Goal: Navigation & Orientation: Understand site structure

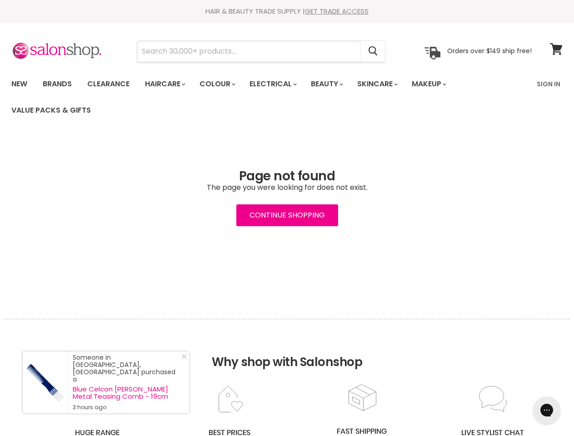
click at [250, 51] on input "Search" at bounding box center [249, 51] width 224 height 21
click at [374, 51] on icon "Search" at bounding box center [373, 52] width 9 height 10
click at [168, 84] on link "Haircare" at bounding box center [164, 84] width 53 height 19
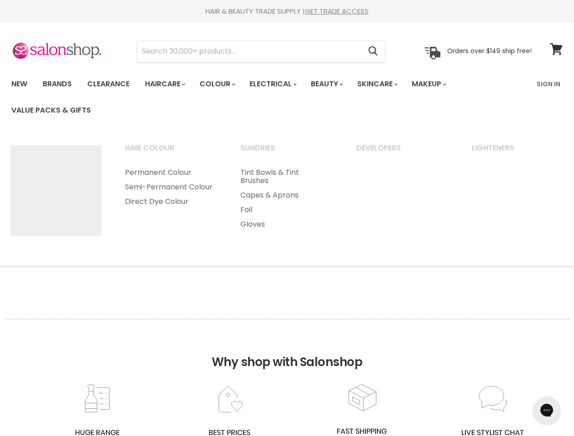
click at [222, 84] on link "Colour" at bounding box center [217, 84] width 48 height 19
click at [279, 84] on link "Electrical" at bounding box center [273, 84] width 60 height 19
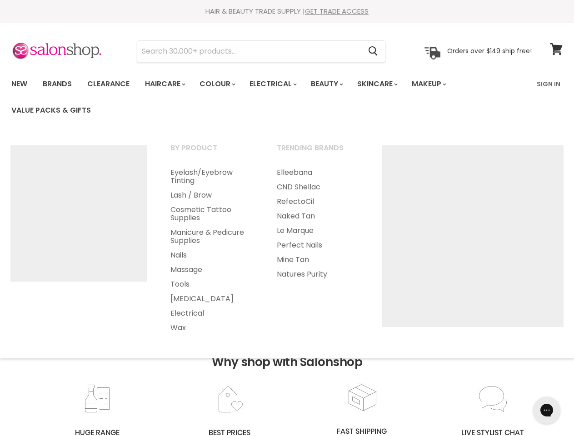
click at [335, 84] on link "Beauty" at bounding box center [326, 84] width 45 height 19
click at [387, 84] on link "Skincare" at bounding box center [376, 84] width 53 height 19
